Goal: Find specific page/section

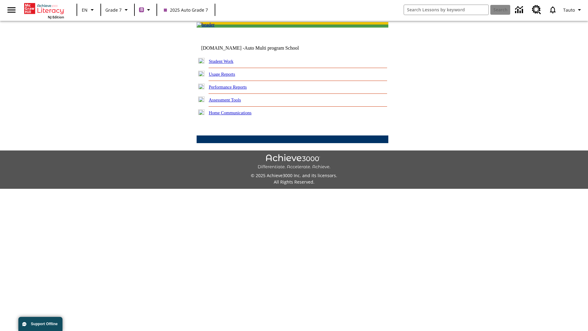
click at [225, 64] on link "Student Work" at bounding box center [221, 61] width 24 height 5
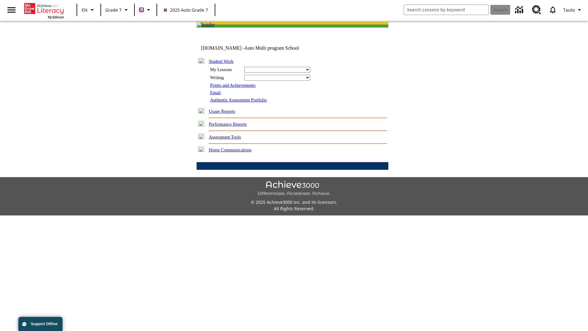
click at [216, 95] on link "Email" at bounding box center [215, 92] width 11 height 5
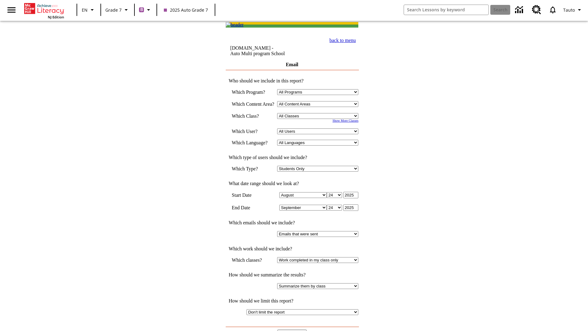
click at [293, 329] on input "View Report" at bounding box center [291, 332] width 29 height 7
